Goal: Information Seeking & Learning: Learn about a topic

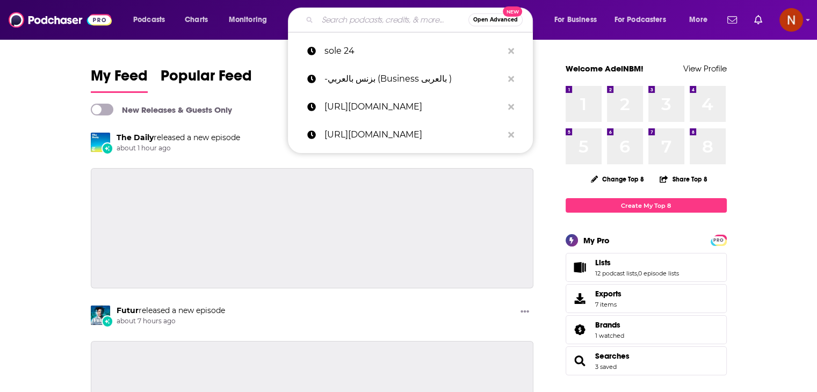
click at [364, 23] on input "Search podcasts, credits, & more..." at bounding box center [393, 19] width 151 height 17
paste input "Sole 24 ore"
type input "Sole 24 ore"
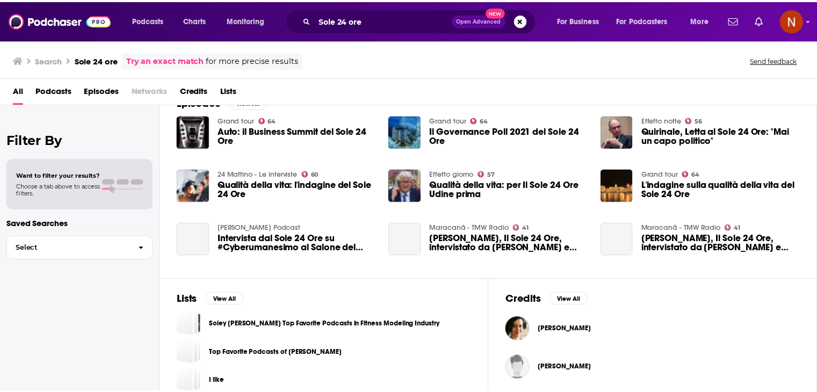
scroll to position [176, 0]
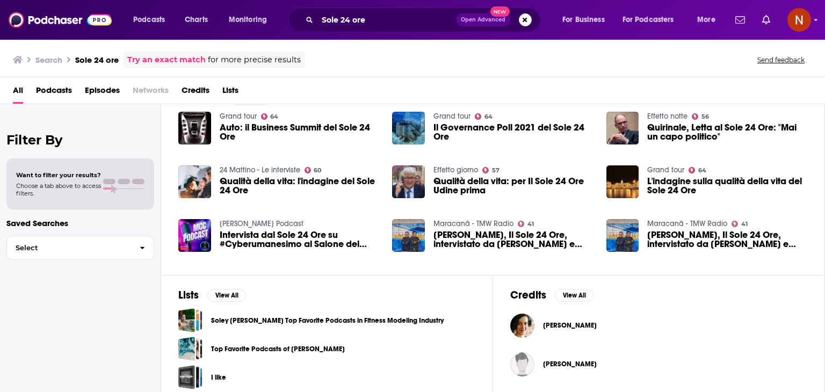
click at [55, 89] on span "Podcasts" at bounding box center [54, 93] width 36 height 22
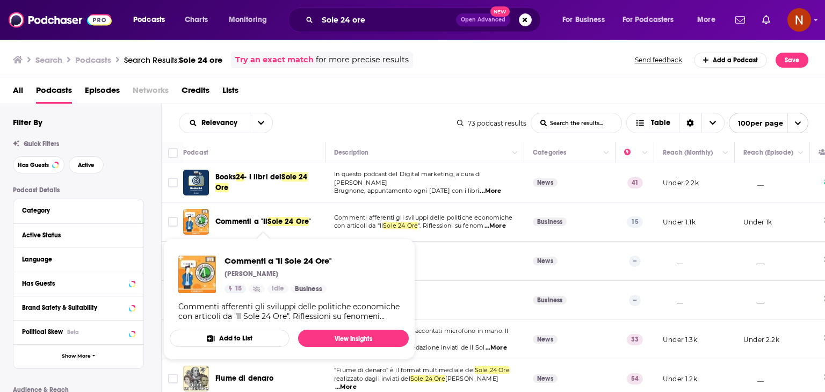
click at [293, 223] on span "Sole 24 Ore" at bounding box center [288, 221] width 41 height 9
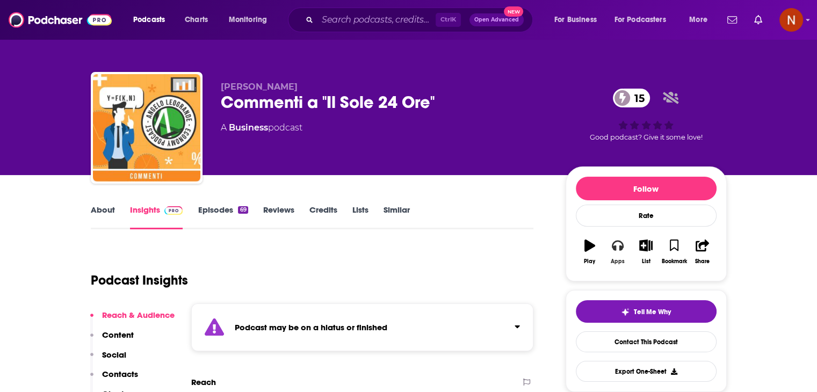
click at [623, 252] on button "Apps" at bounding box center [618, 252] width 28 height 39
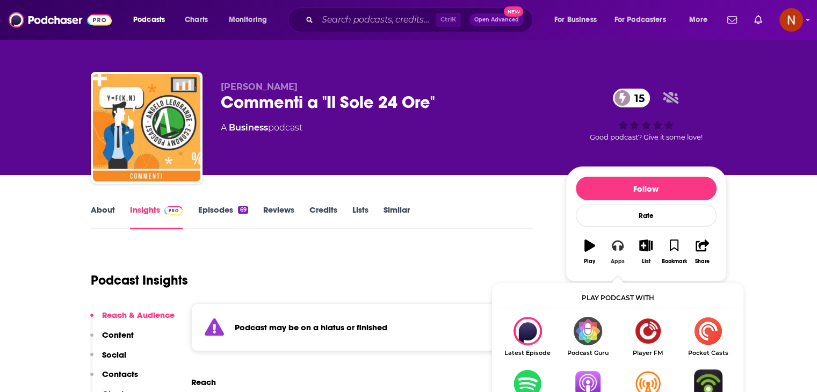
scroll to position [103, 0]
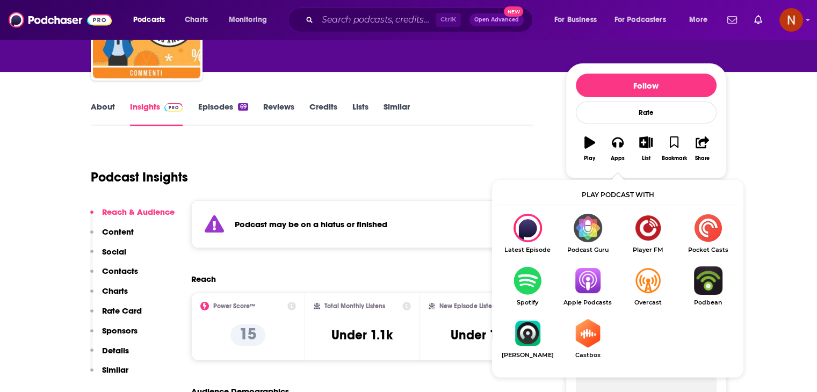
click at [588, 284] on img "Show Listen On dropdown" at bounding box center [588, 281] width 60 height 28
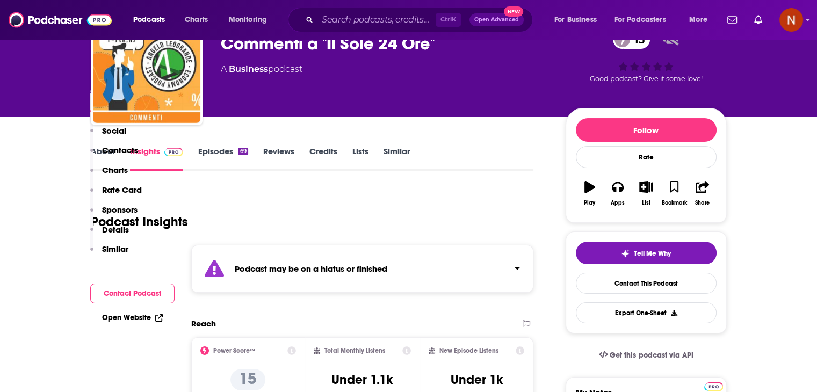
scroll to position [0, 0]
